Goal: Transaction & Acquisition: Purchase product/service

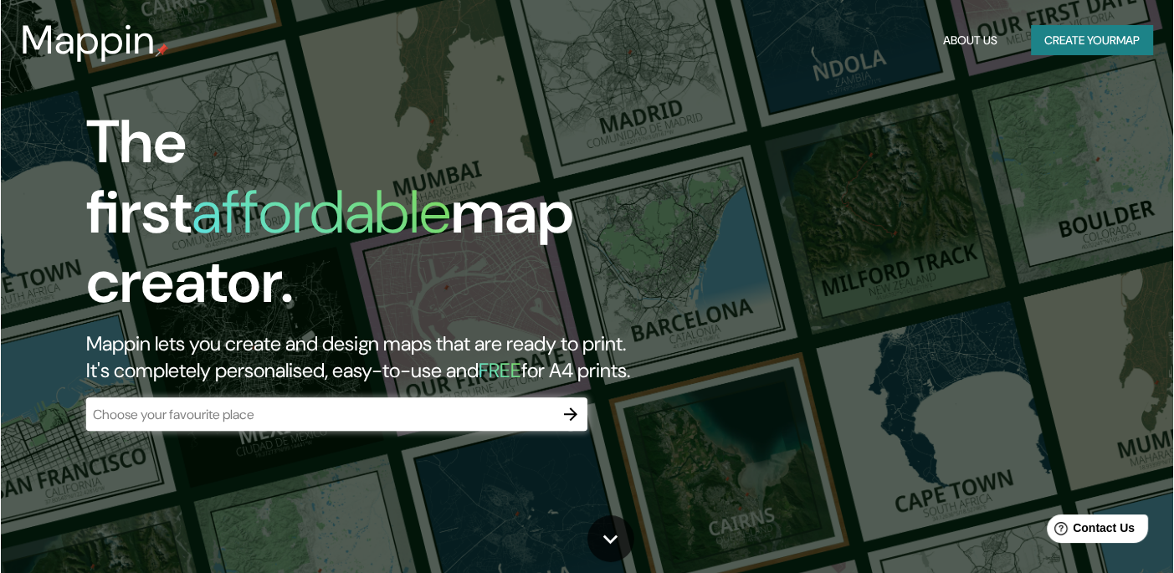
scroll to position [8630, 0]
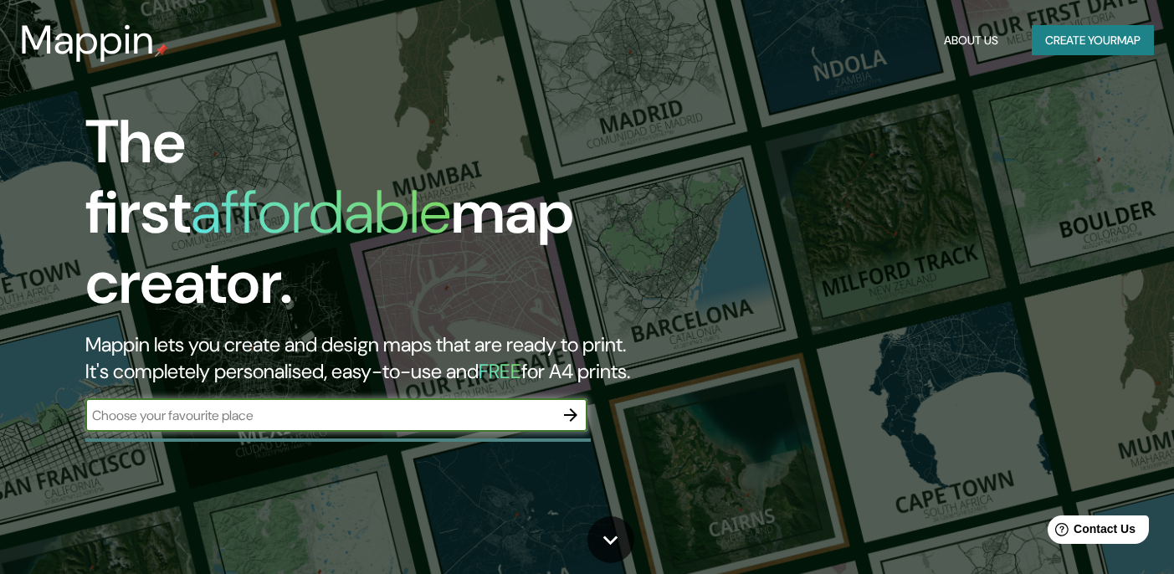
click at [488, 406] on input "text" at bounding box center [319, 415] width 468 height 19
type input "BOGOTA"
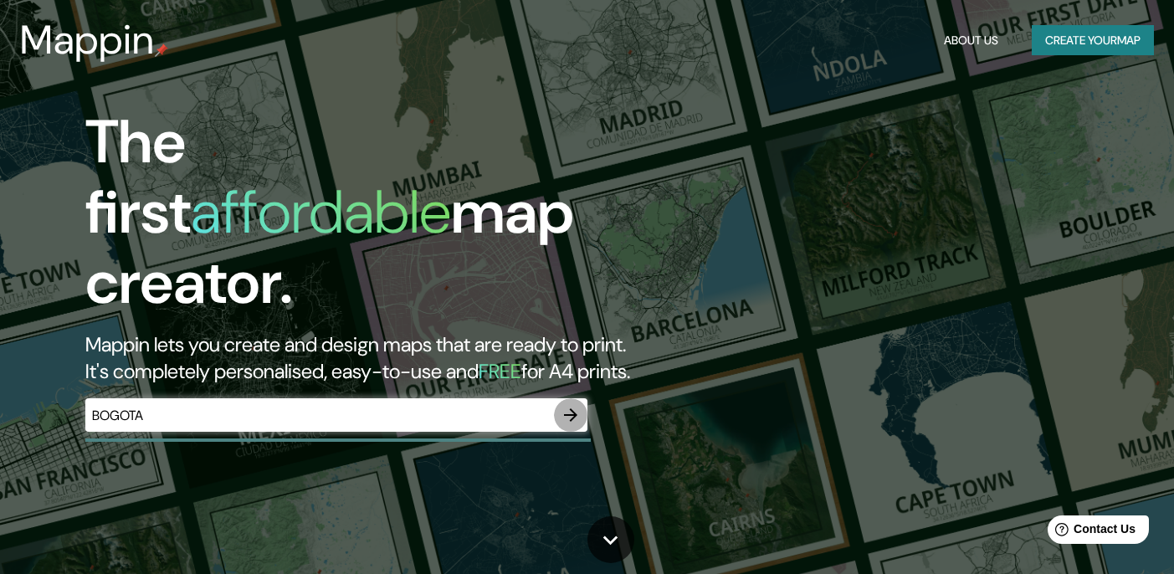
click at [573, 405] on icon "button" at bounding box center [570, 415] width 20 height 20
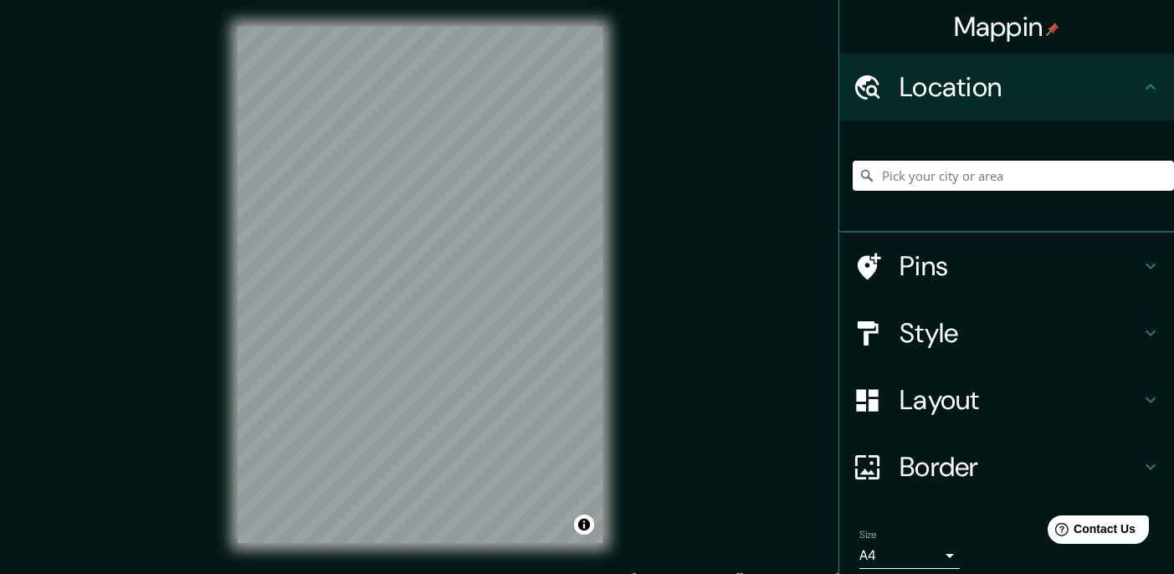
click at [903, 184] on input "Pick your city or area" at bounding box center [1012, 176] width 321 height 30
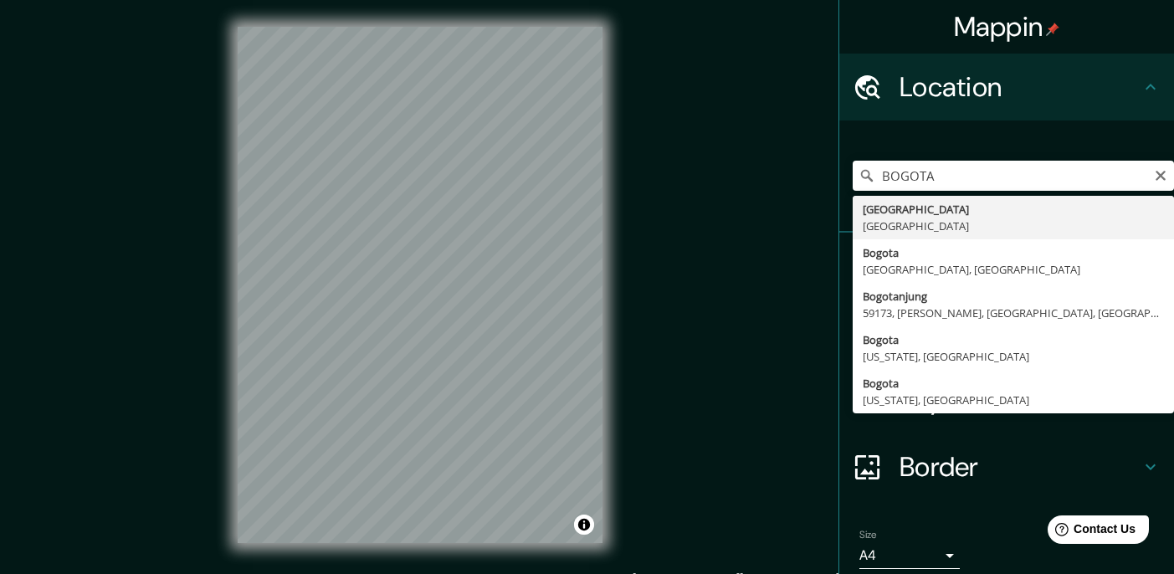
type input "[GEOGRAPHIC_DATA], [GEOGRAPHIC_DATA]"
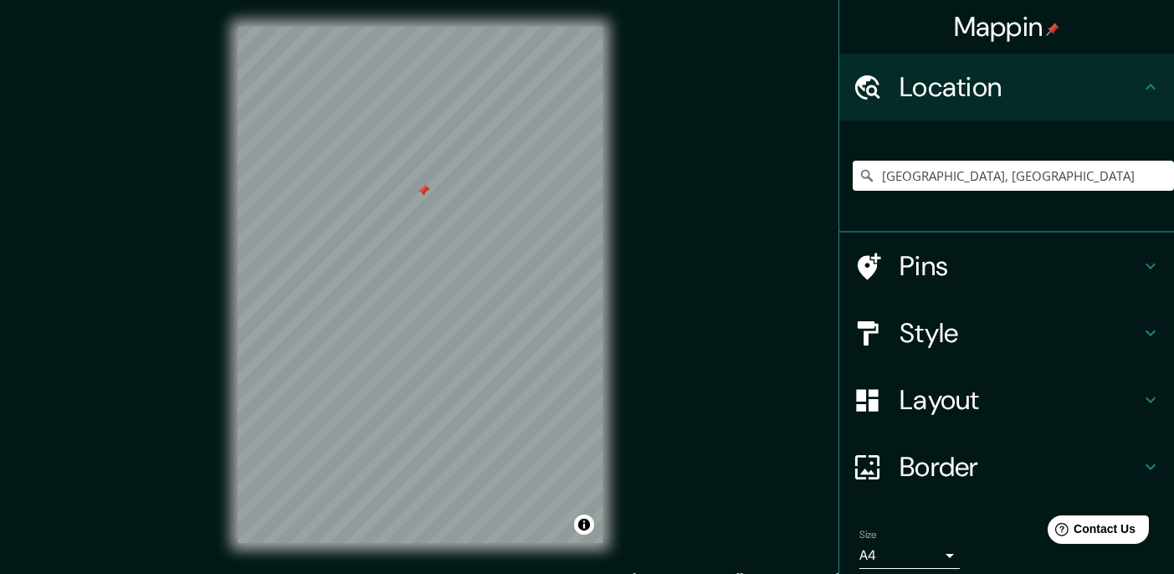
click at [1072, 261] on h4 "Pins" at bounding box center [1019, 265] width 241 height 33
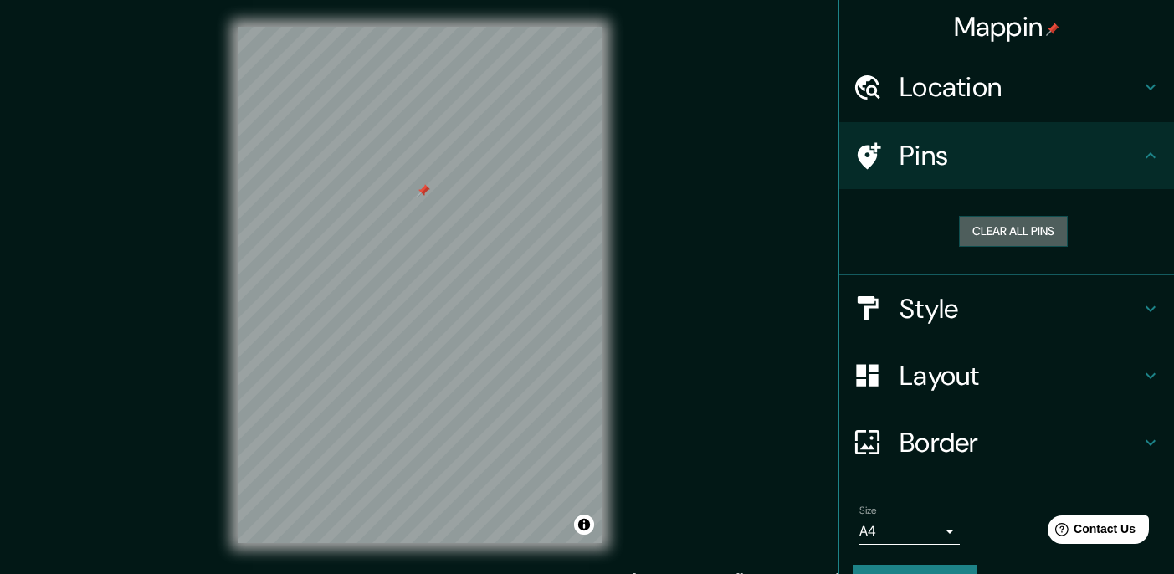
drag, startPoint x: 1003, startPoint y: 227, endPoint x: 999, endPoint y: 212, distance: 15.6
click at [1005, 225] on button "Clear all pins" at bounding box center [1013, 231] width 109 height 31
click at [974, 222] on button "Clear all pins" at bounding box center [1013, 231] width 109 height 31
click at [998, 232] on button "Clear all pins" at bounding box center [1013, 231] width 109 height 31
click at [1042, 321] on h4 "Style" at bounding box center [1019, 308] width 241 height 33
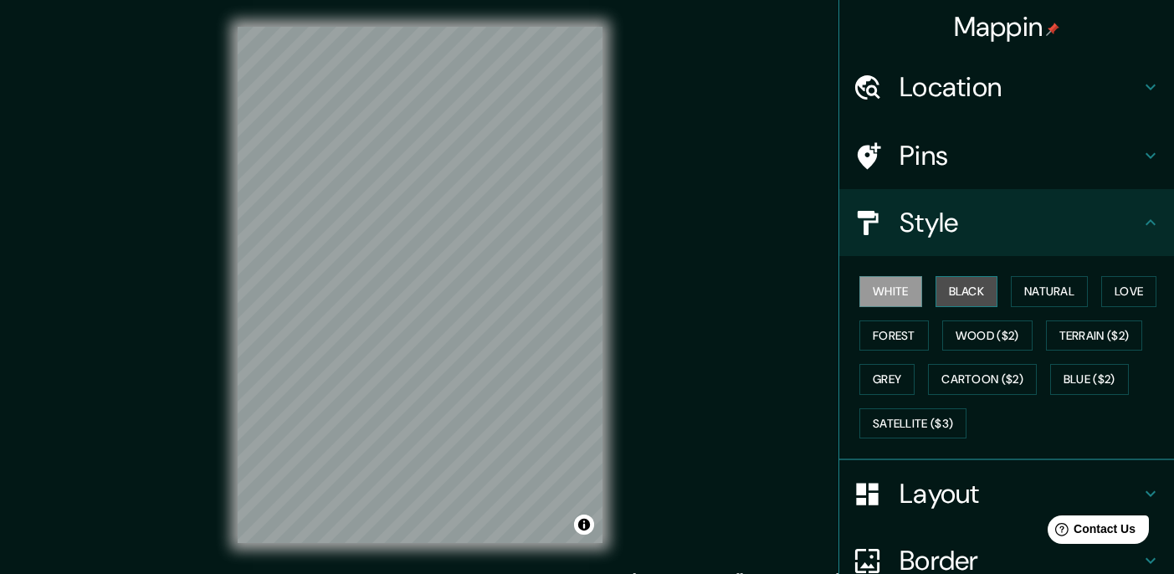
click at [966, 294] on button "Black" at bounding box center [966, 291] width 63 height 31
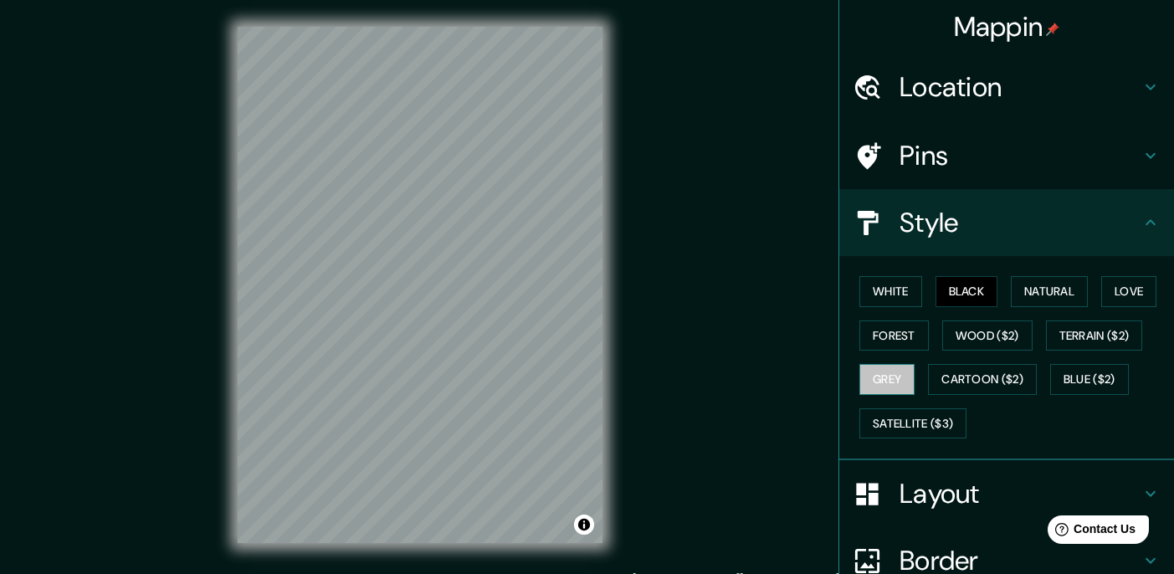
click at [885, 383] on button "Grey" at bounding box center [886, 379] width 55 height 31
click at [885, 338] on button "Forest" at bounding box center [893, 335] width 69 height 31
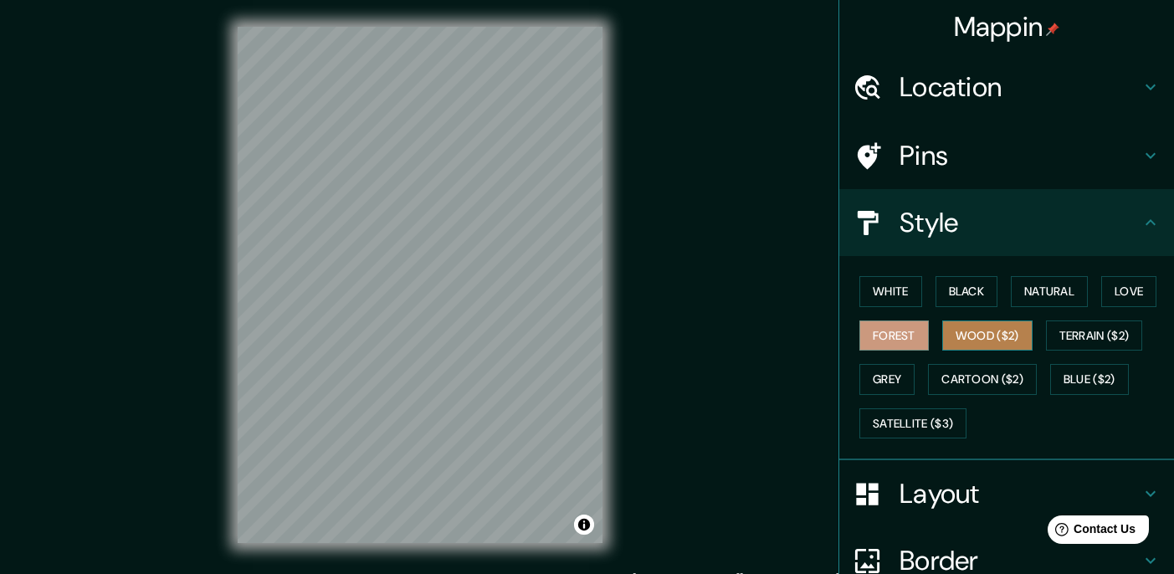
click at [965, 342] on button "Wood ($2)" at bounding box center [987, 335] width 90 height 31
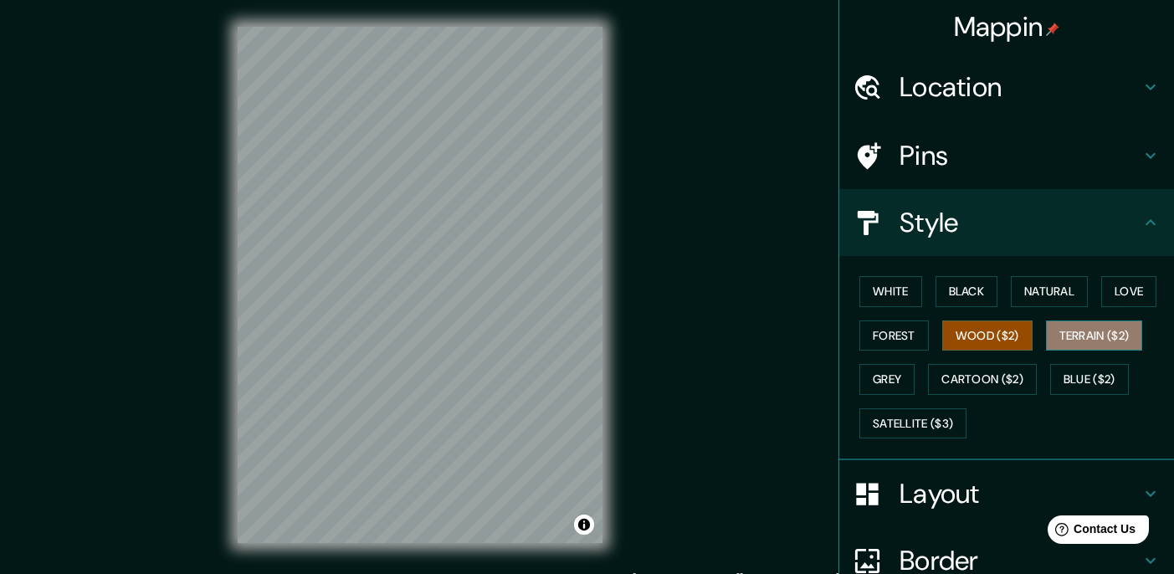
click at [1088, 336] on button "Terrain ($2)" at bounding box center [1094, 335] width 97 height 31
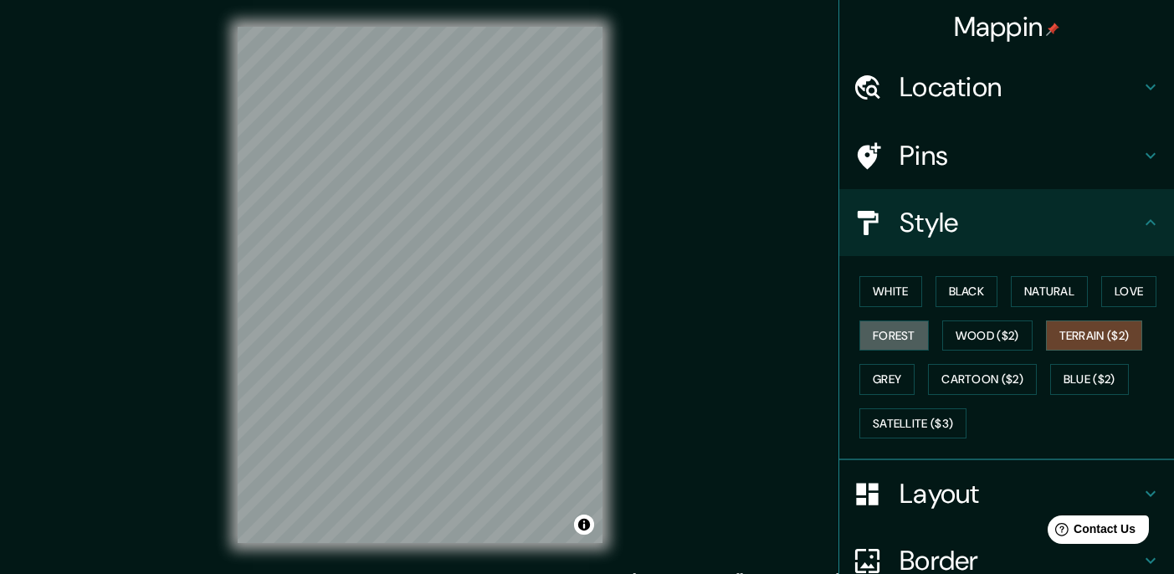
drag, startPoint x: 899, startPoint y: 338, endPoint x: 903, endPoint y: 360, distance: 22.0
click at [901, 339] on button "Forest" at bounding box center [893, 335] width 69 height 31
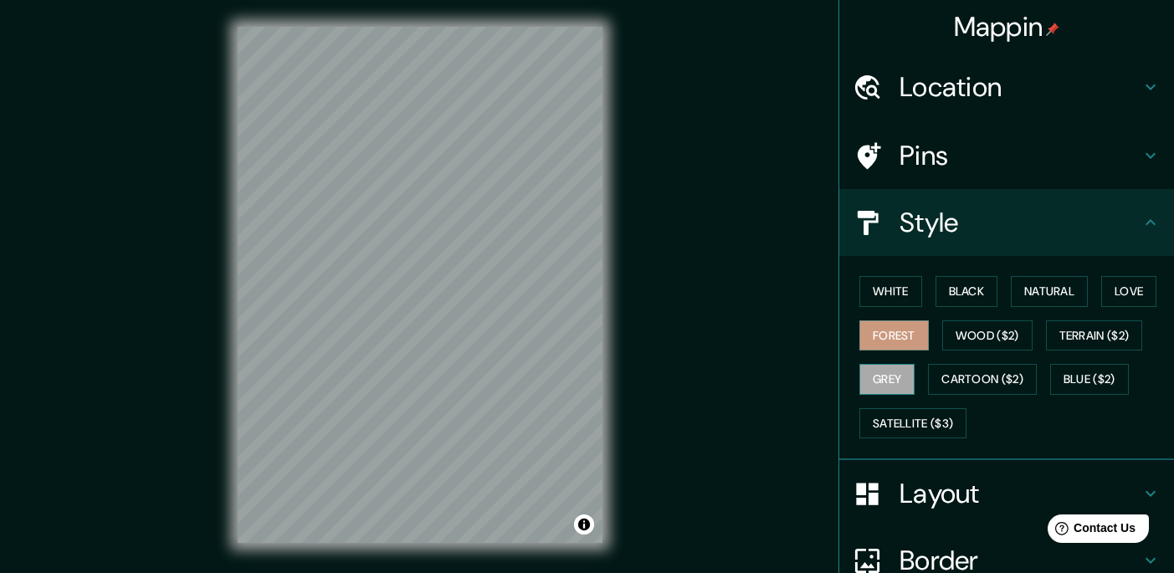
drag, startPoint x: 856, startPoint y: 397, endPoint x: 867, endPoint y: 390, distance: 13.2
click at [857, 398] on div "White Black Natural Love Forest Wood ($2) Terrain ($2) Grey Cartoon ($2) Blue (…" at bounding box center [1012, 357] width 321 height 176
click at [875, 380] on button "Grey" at bounding box center [886, 379] width 55 height 31
drag, startPoint x: 886, startPoint y: 432, endPoint x: 900, endPoint y: 437, distance: 15.1
click at [888, 432] on button "Satellite ($3)" at bounding box center [912, 423] width 107 height 31
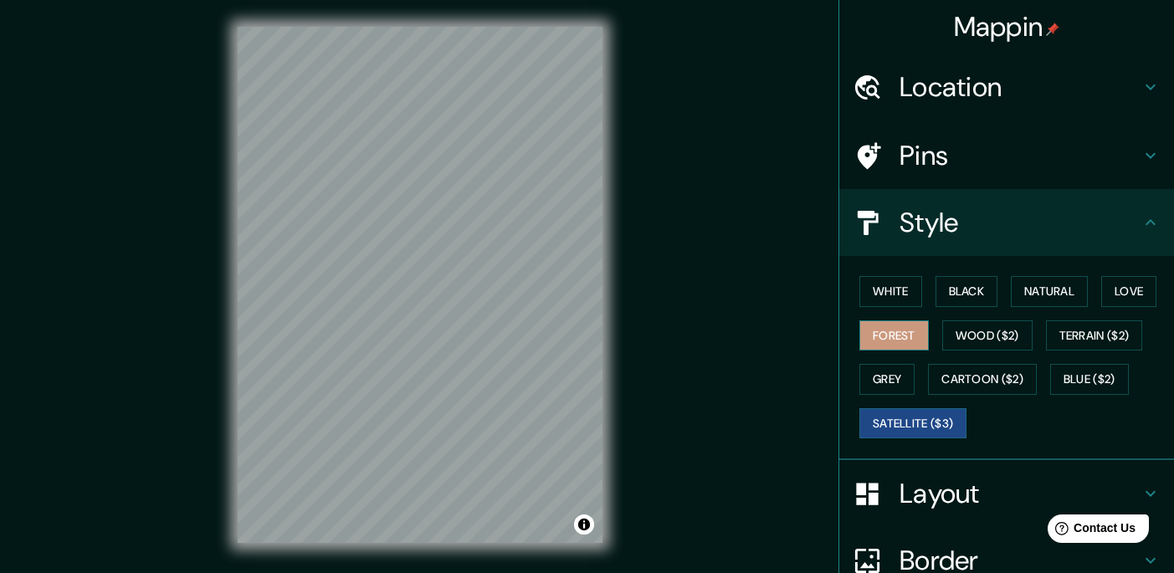
drag, startPoint x: 887, startPoint y: 348, endPoint x: 898, endPoint y: 342, distance: 11.6
click at [889, 346] on button "Forest" at bounding box center [893, 335] width 69 height 31
click at [973, 291] on button "Black" at bounding box center [966, 291] width 63 height 31
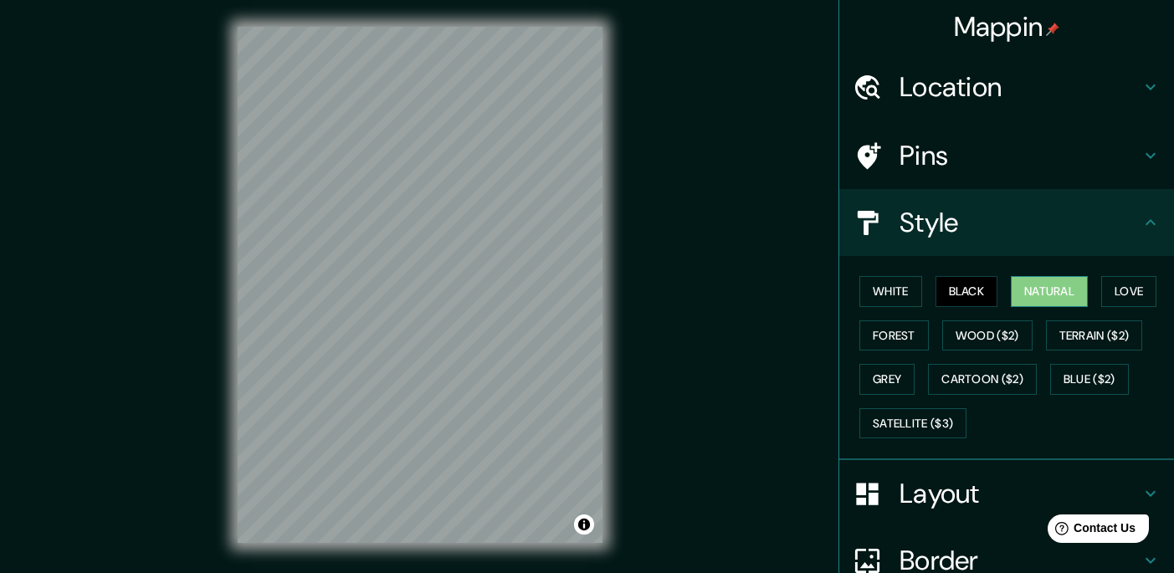
click at [1029, 296] on button "Natural" at bounding box center [1048, 291] width 77 height 31
click at [1101, 296] on button "Love" at bounding box center [1128, 291] width 55 height 31
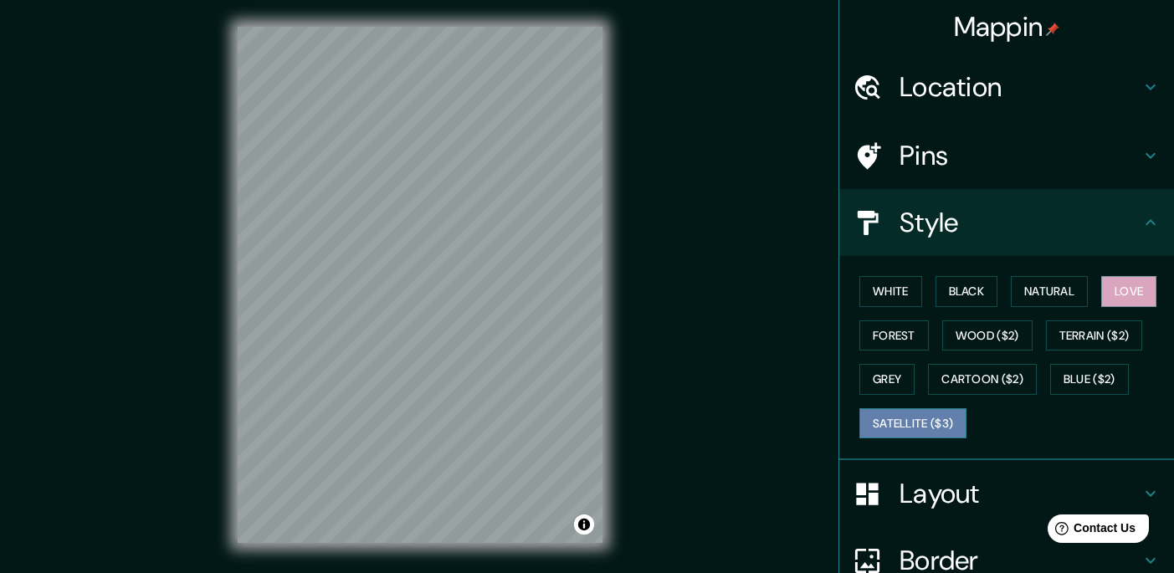
click at [926, 427] on button "Satellite ($3)" at bounding box center [912, 423] width 107 height 31
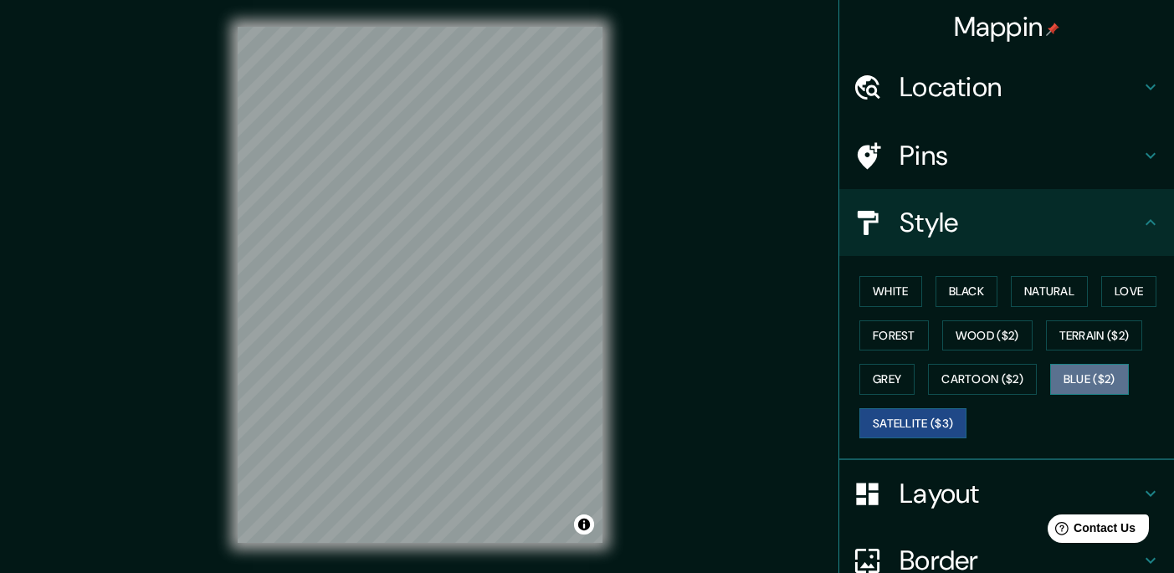
drag, startPoint x: 1072, startPoint y: 386, endPoint x: 1062, endPoint y: 386, distance: 9.2
click at [1073, 385] on button "Blue ($2)" at bounding box center [1089, 379] width 79 height 31
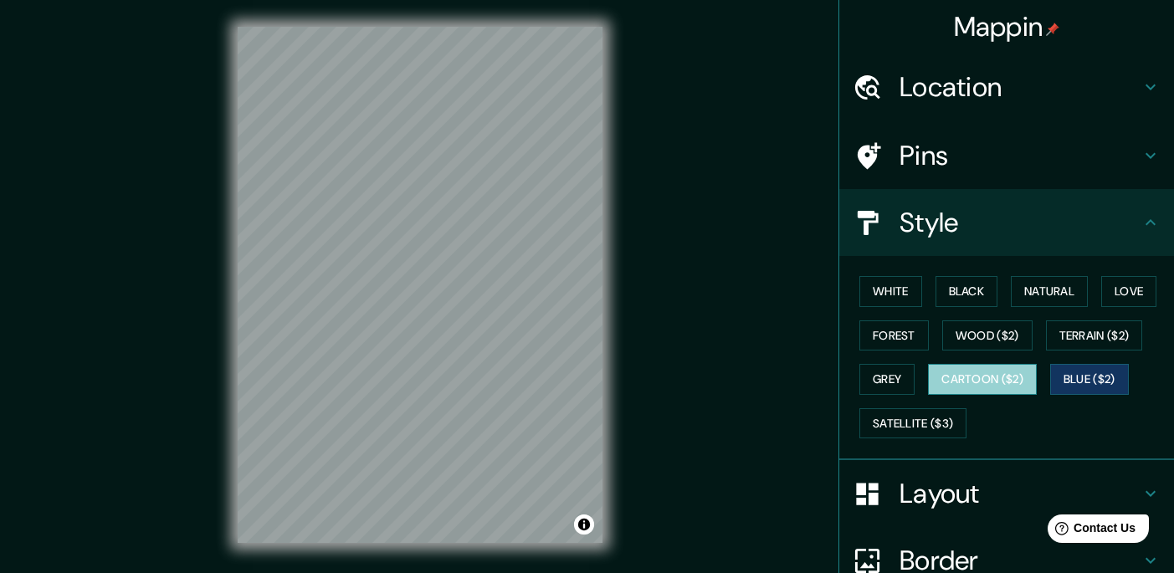
click at [990, 390] on button "Cartoon ($2)" at bounding box center [982, 379] width 109 height 31
click at [1073, 382] on button "Blue ($2)" at bounding box center [1089, 379] width 79 height 31
click at [585, 532] on button "Toggle attribution" at bounding box center [584, 524] width 20 height 20
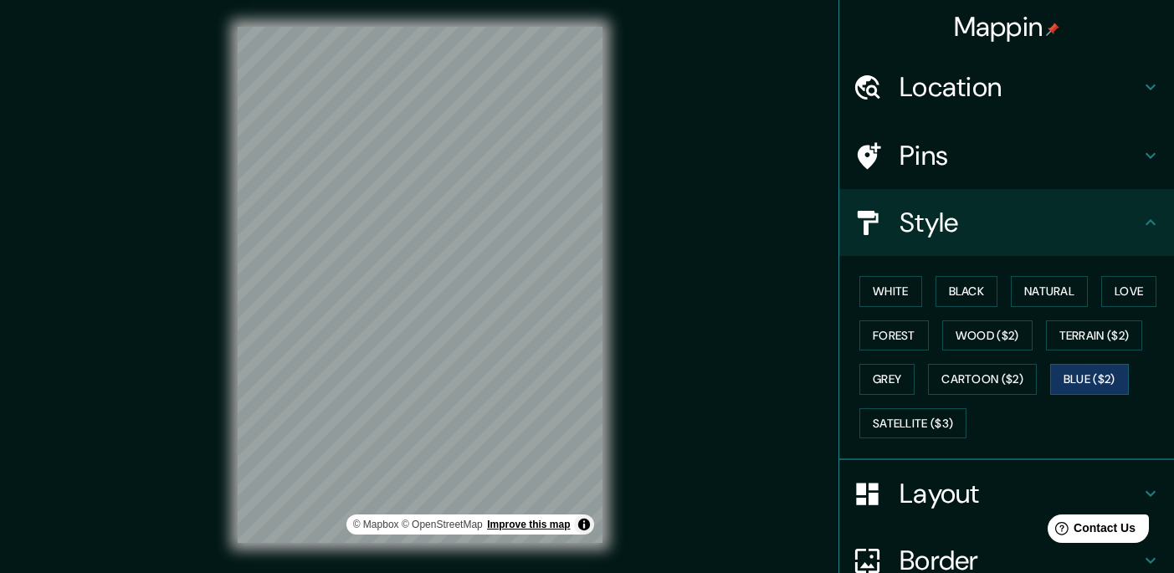
click at [505, 529] on link "Improve this map" at bounding box center [528, 525] width 83 height 12
click at [880, 386] on button "Grey" at bounding box center [886, 379] width 55 height 31
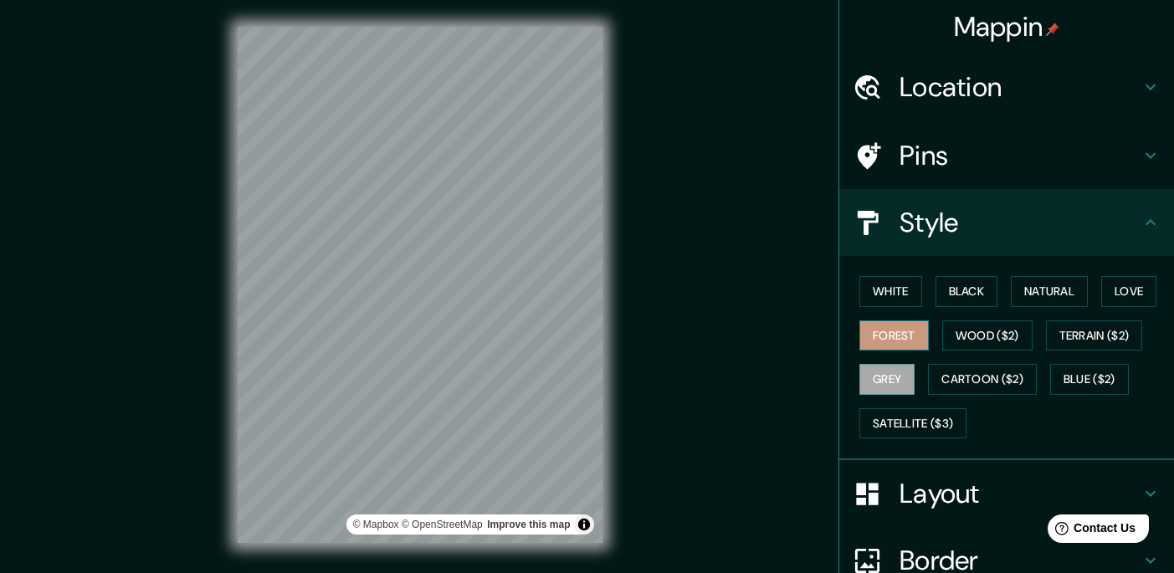
click at [887, 330] on button "Forest" at bounding box center [893, 335] width 69 height 31
click at [960, 301] on button "Black" at bounding box center [966, 291] width 63 height 31
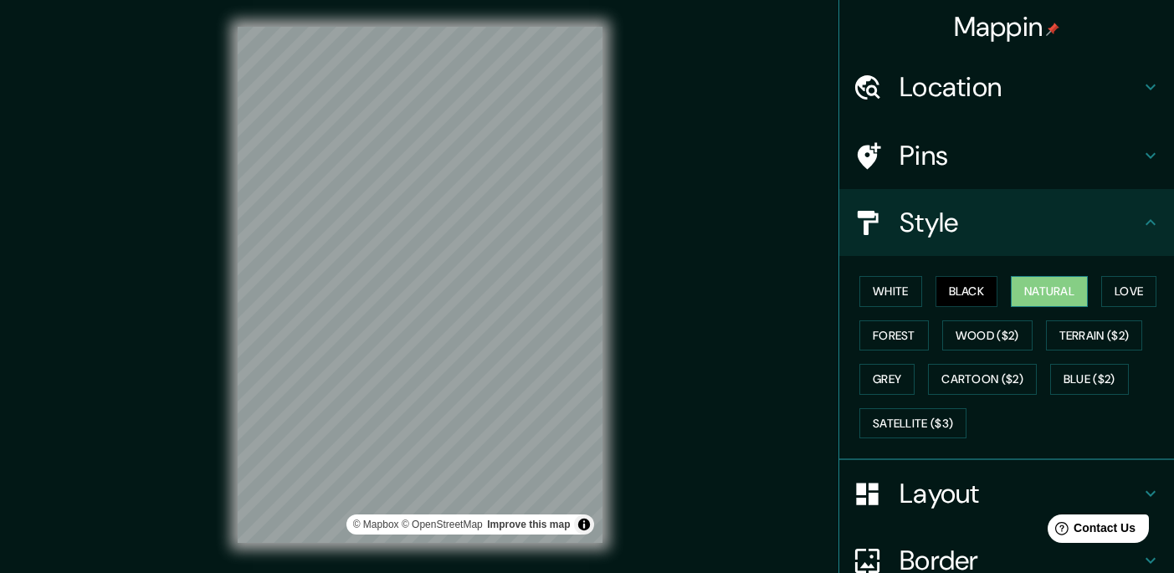
click at [1015, 296] on button "Natural" at bounding box center [1048, 291] width 77 height 31
click at [898, 341] on button "Forest" at bounding box center [893, 335] width 69 height 31
click at [957, 297] on button "Black" at bounding box center [966, 291] width 63 height 31
click at [882, 294] on button "White" at bounding box center [890, 291] width 63 height 31
